Goal: Task Accomplishment & Management: Complete application form

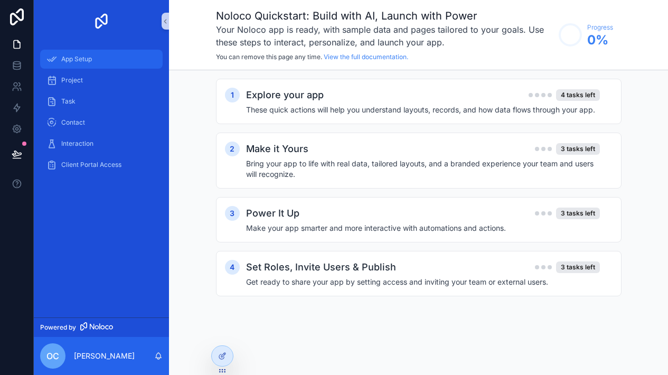
click at [92, 63] on span "App Setup" at bounding box center [76, 59] width 31 height 8
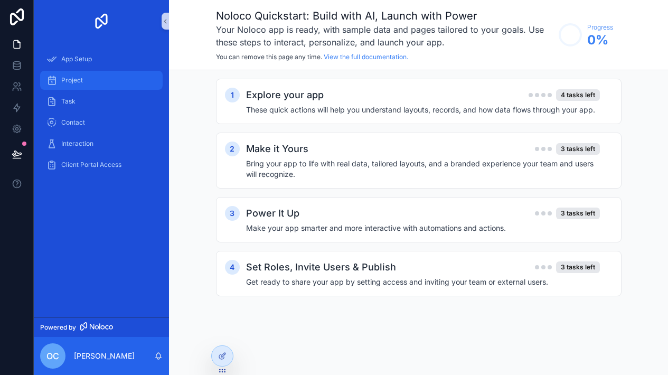
click at [83, 83] on div "Project" at bounding box center [101, 80] width 110 height 17
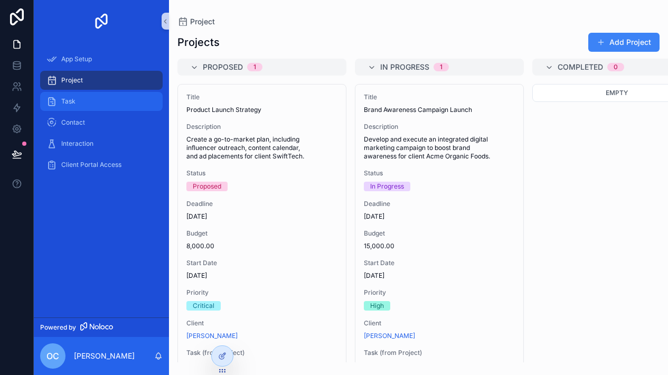
click at [104, 103] on div "Task" at bounding box center [101, 101] width 110 height 17
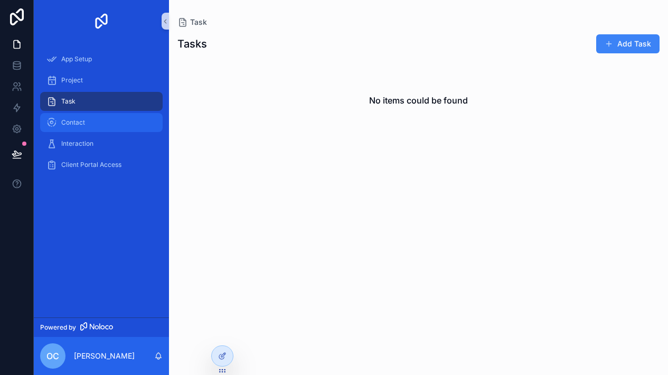
click at [104, 118] on div "Contact" at bounding box center [101, 122] width 110 height 17
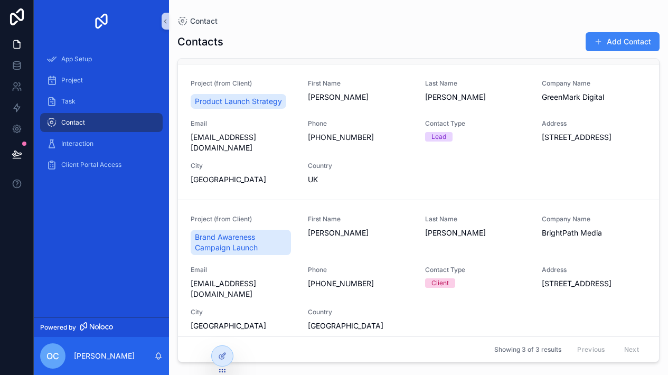
scroll to position [129, 0]
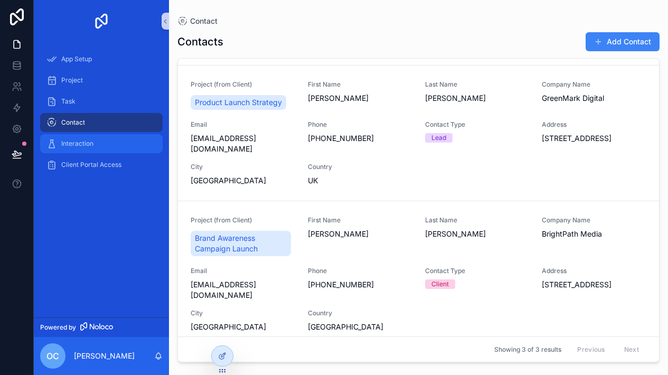
click at [111, 144] on div "Interaction" at bounding box center [101, 143] width 110 height 17
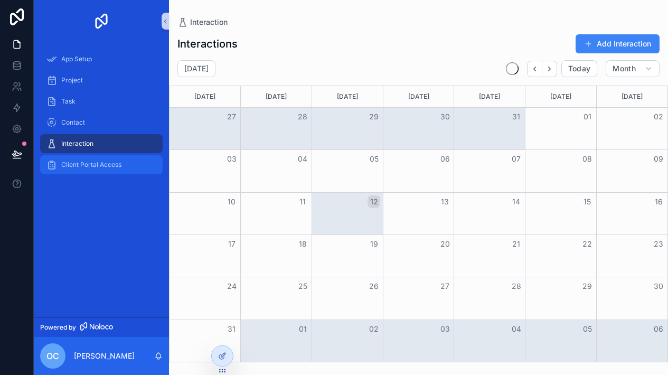
click at [112, 167] on span "Client Portal Access" at bounding box center [91, 164] width 60 height 8
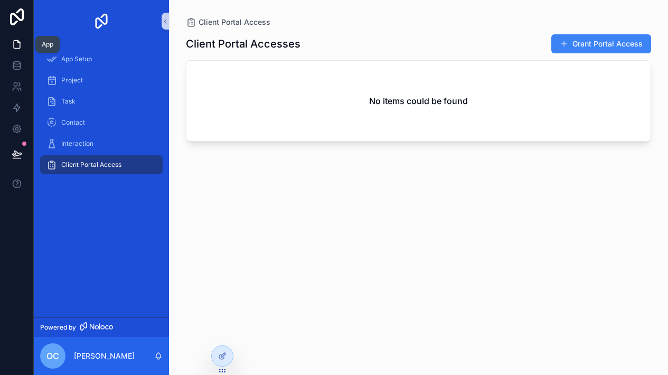
click at [18, 46] on icon at bounding box center [17, 44] width 11 height 11
click at [599, 47] on button "Grant Portal Access" at bounding box center [601, 43] width 100 height 19
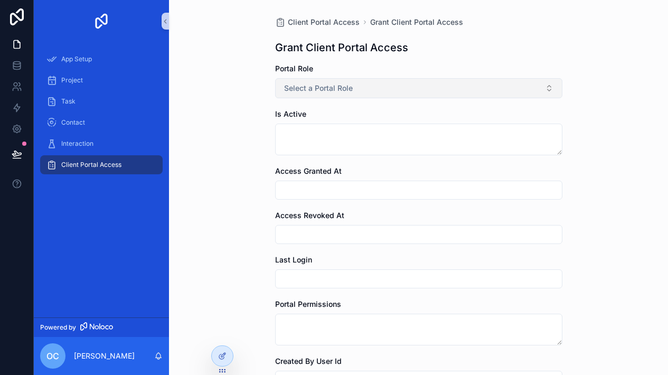
click at [408, 89] on button "Select a Portal Role" at bounding box center [418, 88] width 287 height 20
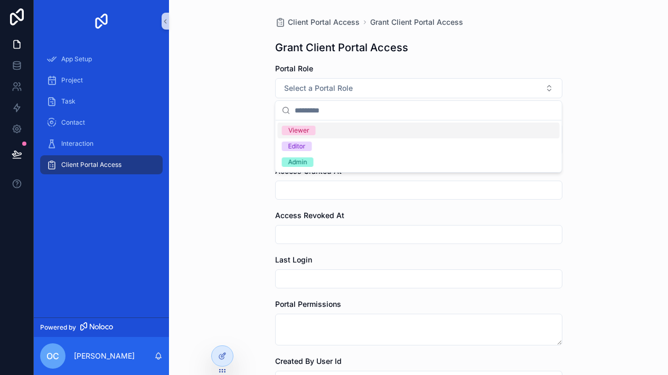
click at [333, 130] on div "Viewer" at bounding box center [419, 130] width 282 height 16
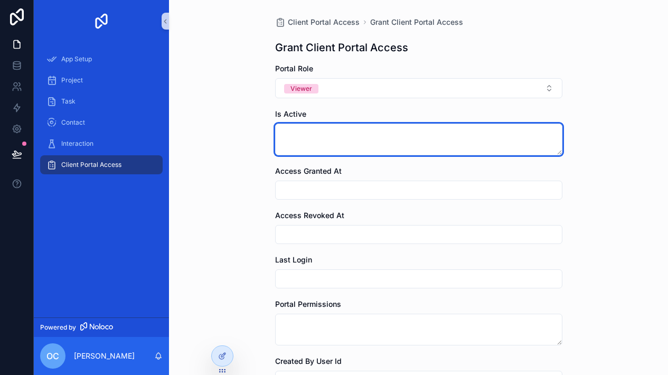
click at [331, 144] on textarea "scrollable content" at bounding box center [418, 140] width 287 height 32
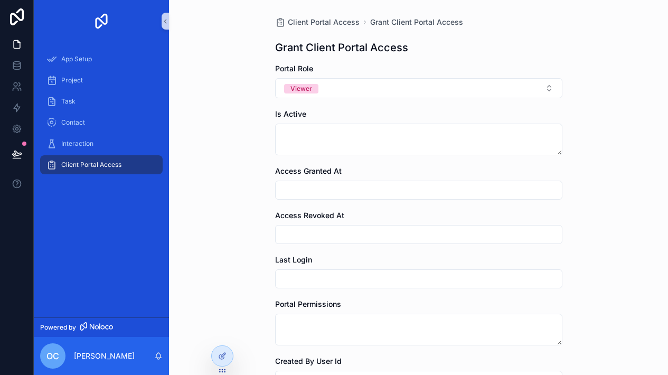
click at [247, 192] on div "Client Portal Access Grant Client Portal Access Grant Client Portal Access Port…" at bounding box center [418, 187] width 499 height 375
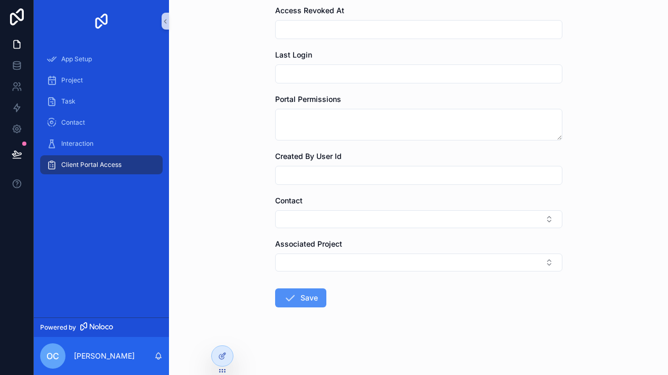
scroll to position [205, 0]
click at [303, 300] on button "Save" at bounding box center [300, 297] width 51 height 19
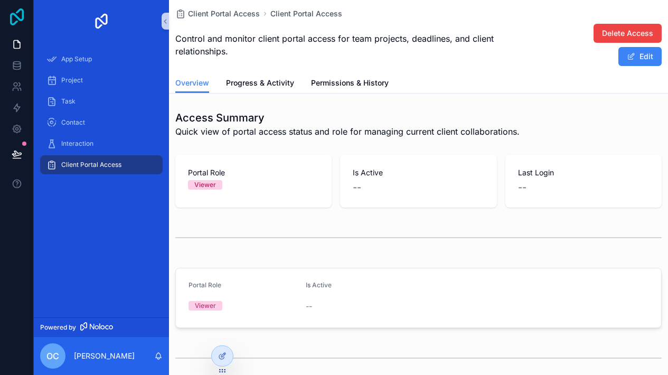
click at [10, 14] on icon at bounding box center [16, 16] width 21 height 17
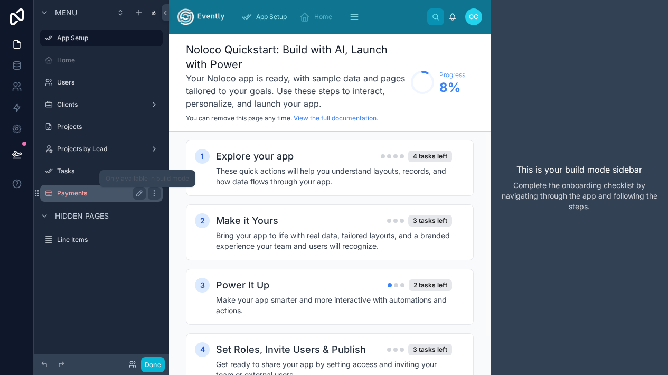
click at [106, 196] on label "Payments" at bounding box center [99, 193] width 84 height 8
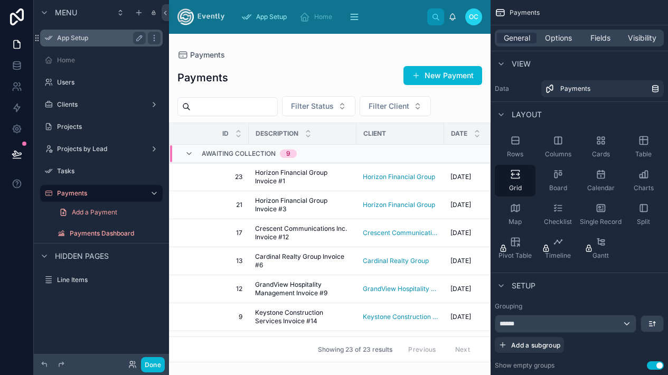
click at [99, 37] on label "App Setup" at bounding box center [99, 38] width 84 height 8
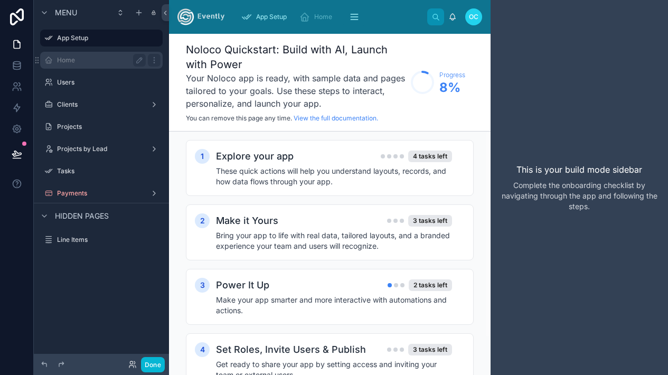
click at [81, 58] on label "Home" at bounding box center [99, 60] width 84 height 8
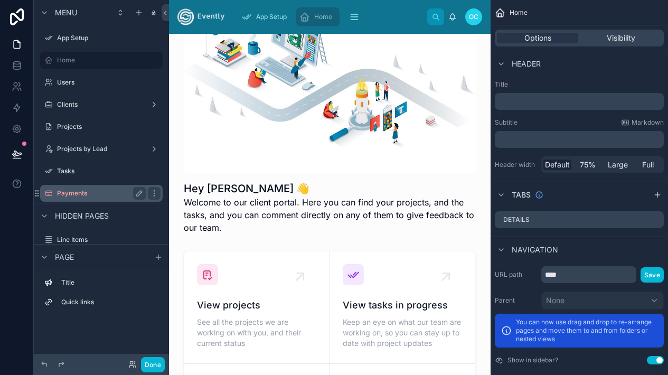
scroll to position [32, 0]
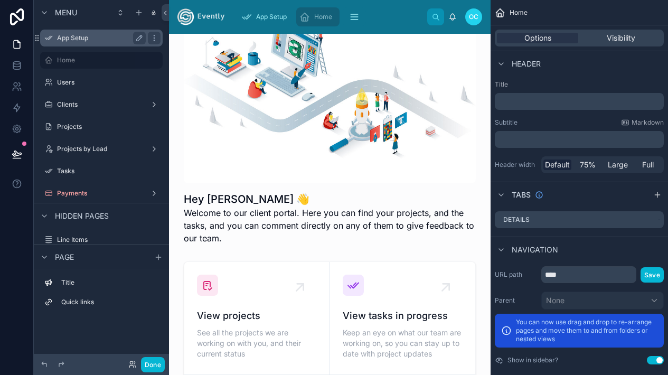
click at [80, 39] on label "App Setup" at bounding box center [99, 38] width 84 height 8
